Goal: Transaction & Acquisition: Purchase product/service

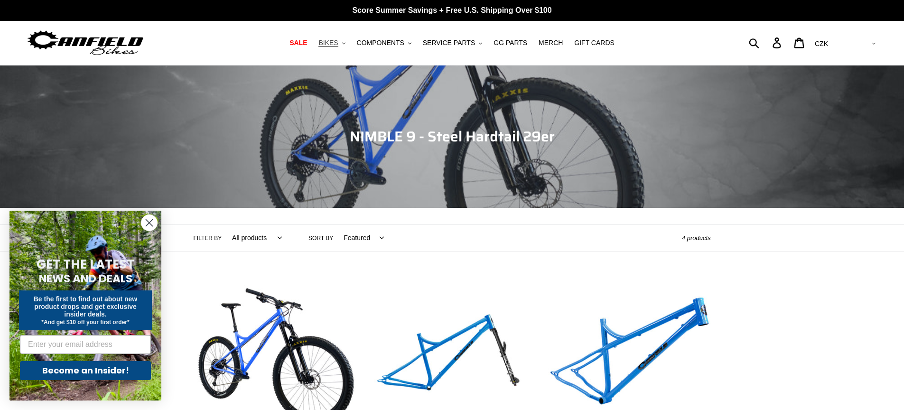
click at [346, 42] on button "BIKES .cls-1{fill:#231f20}" at bounding box center [332, 43] width 36 height 13
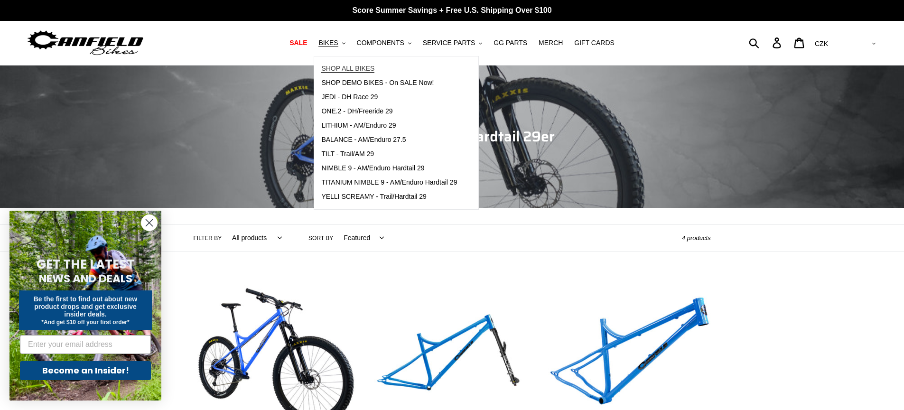
click at [350, 65] on span "SHOP ALL BIKES" at bounding box center [347, 69] width 53 height 8
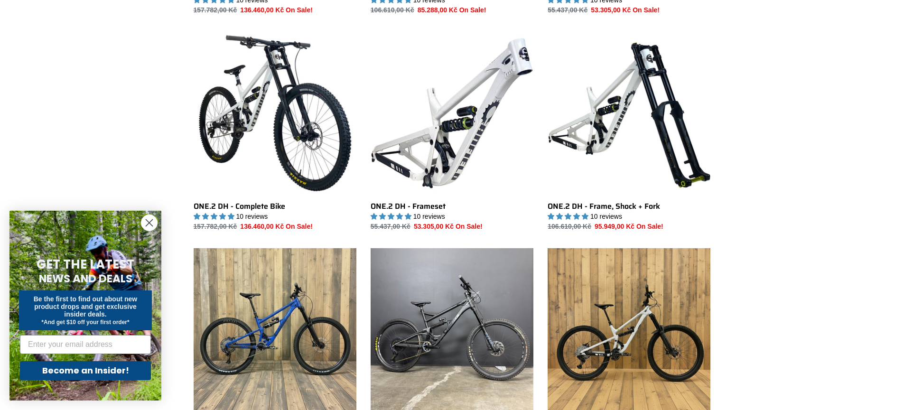
scroll to position [1282, 0]
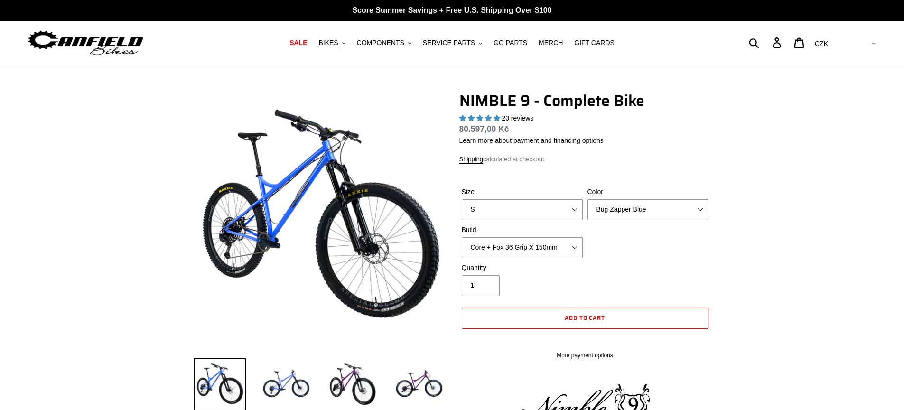
select select "highest-rating"
click at [603, 213] on select "Bug Zapper Blue Purple Haze - Sold Out Galaxy Black" at bounding box center [647, 209] width 121 height 21
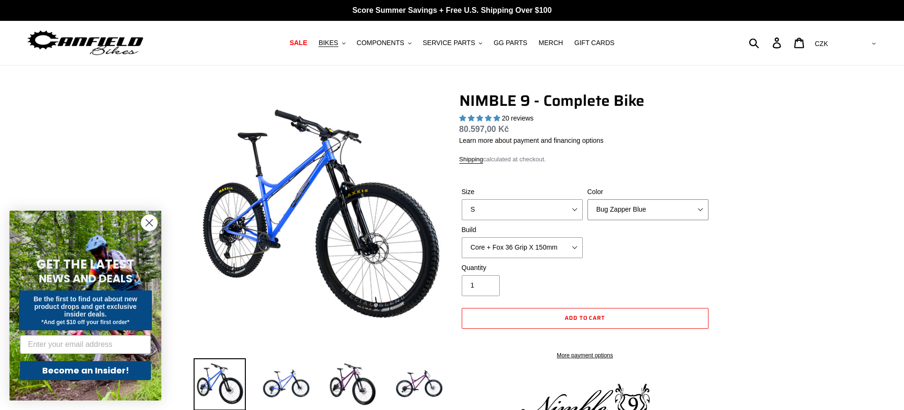
click at [603, 213] on select "Bug Zapper Blue Purple Haze - Sold Out Galaxy Black" at bounding box center [647, 209] width 121 height 21
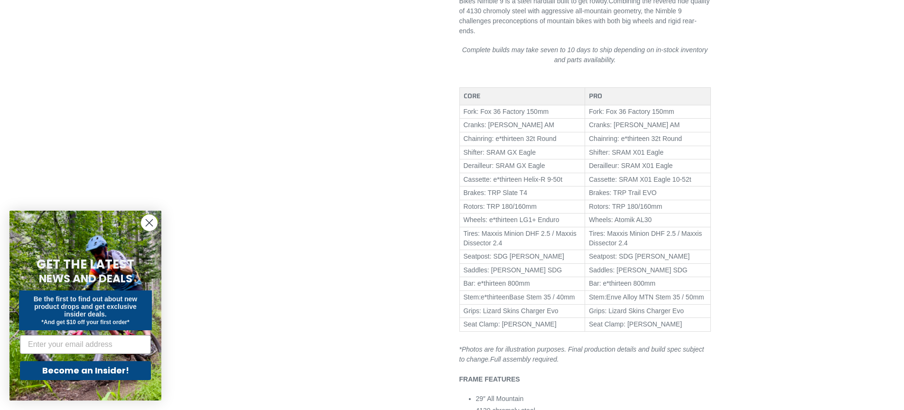
scroll to position [583, 0]
